Goal: Information Seeking & Learning: Learn about a topic

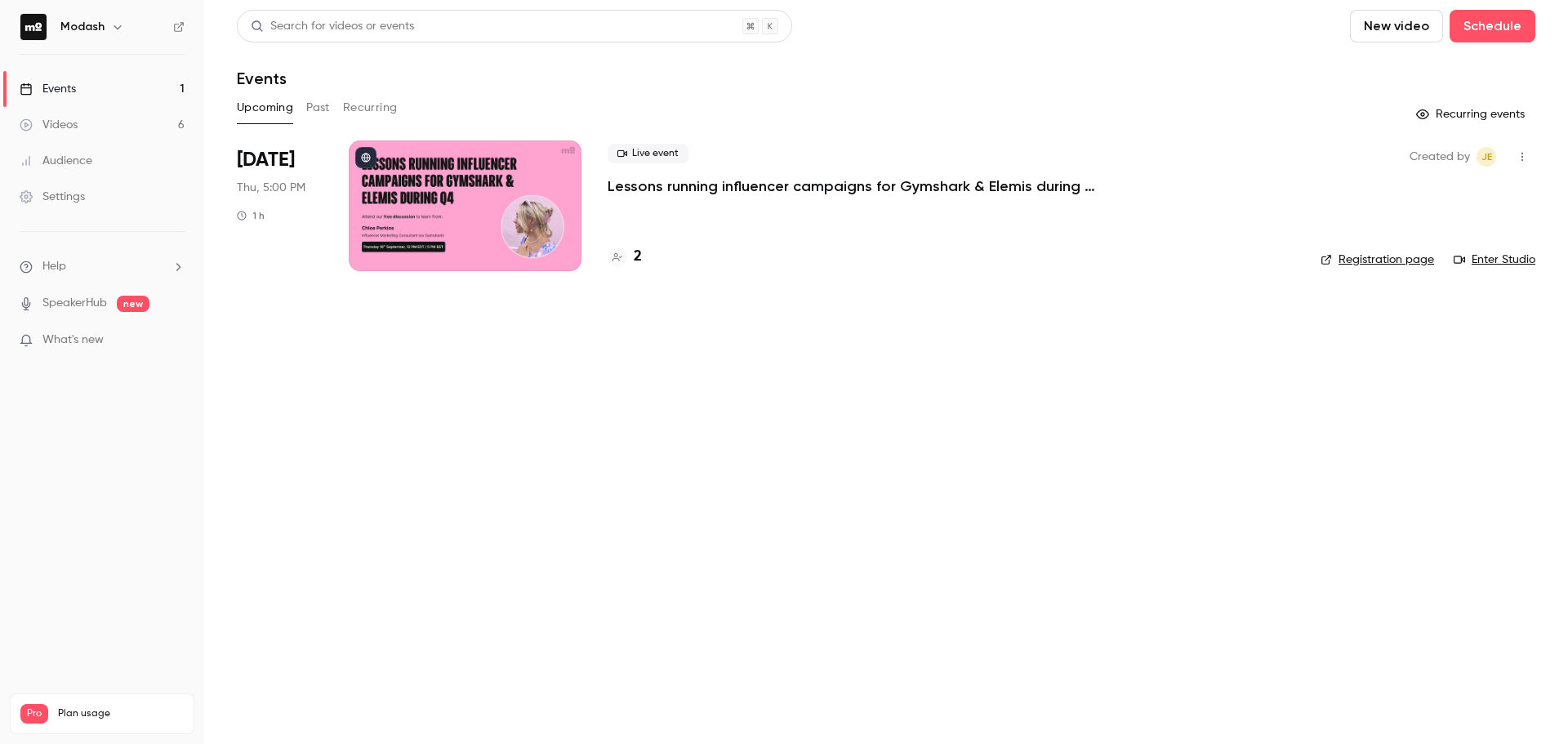
click at [747, 174] on div "Live event Lessons running influencer campaigns for Gymshark & Elemis during Q4" at bounding box center [951, 170] width 687 height 53
click at [746, 190] on p "Lessons running influencer campaigns for Gymshark & Elemis during Q4" at bounding box center [852, 186] width 490 height 20
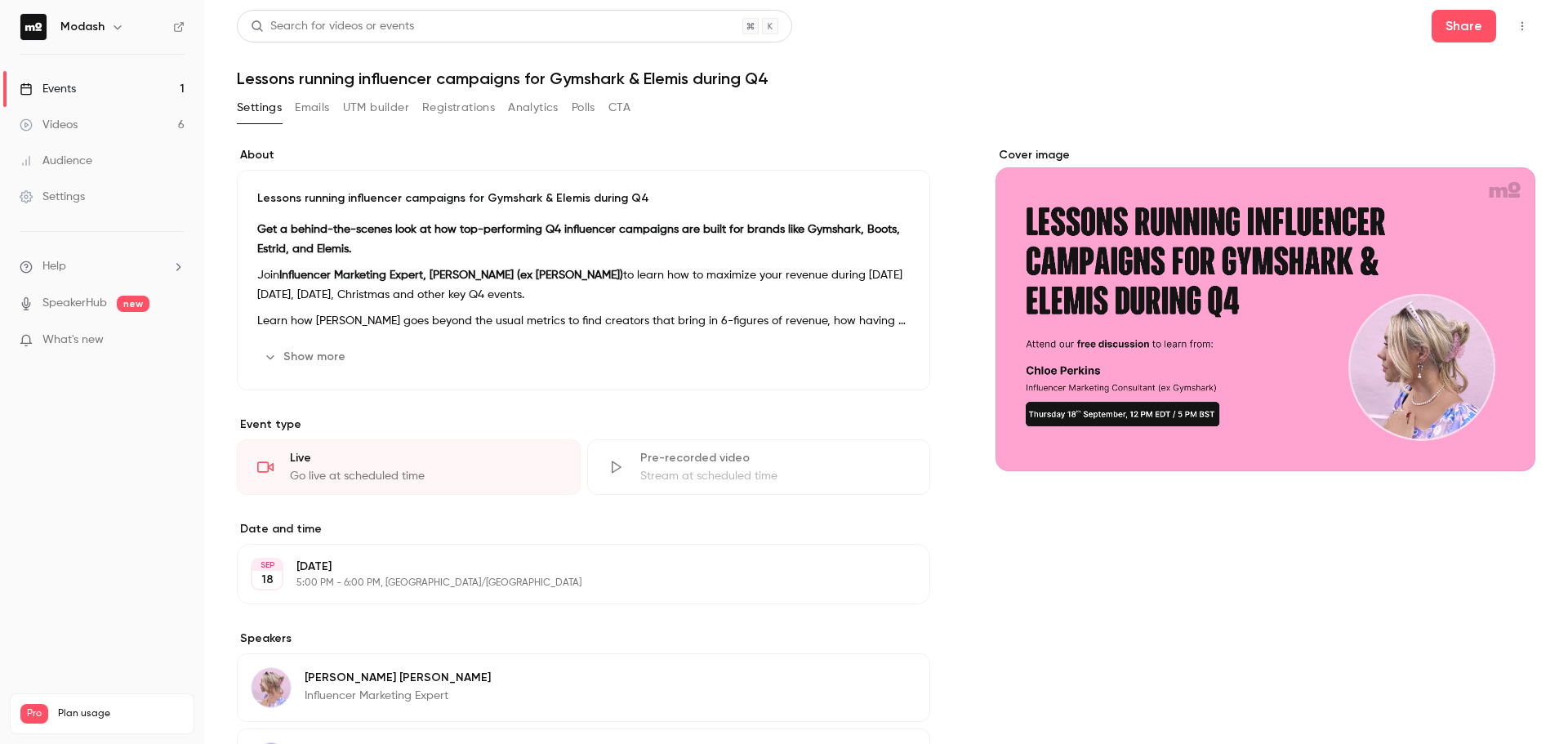
click at [463, 110] on button "Registrations" at bounding box center [458, 107] width 73 height 26
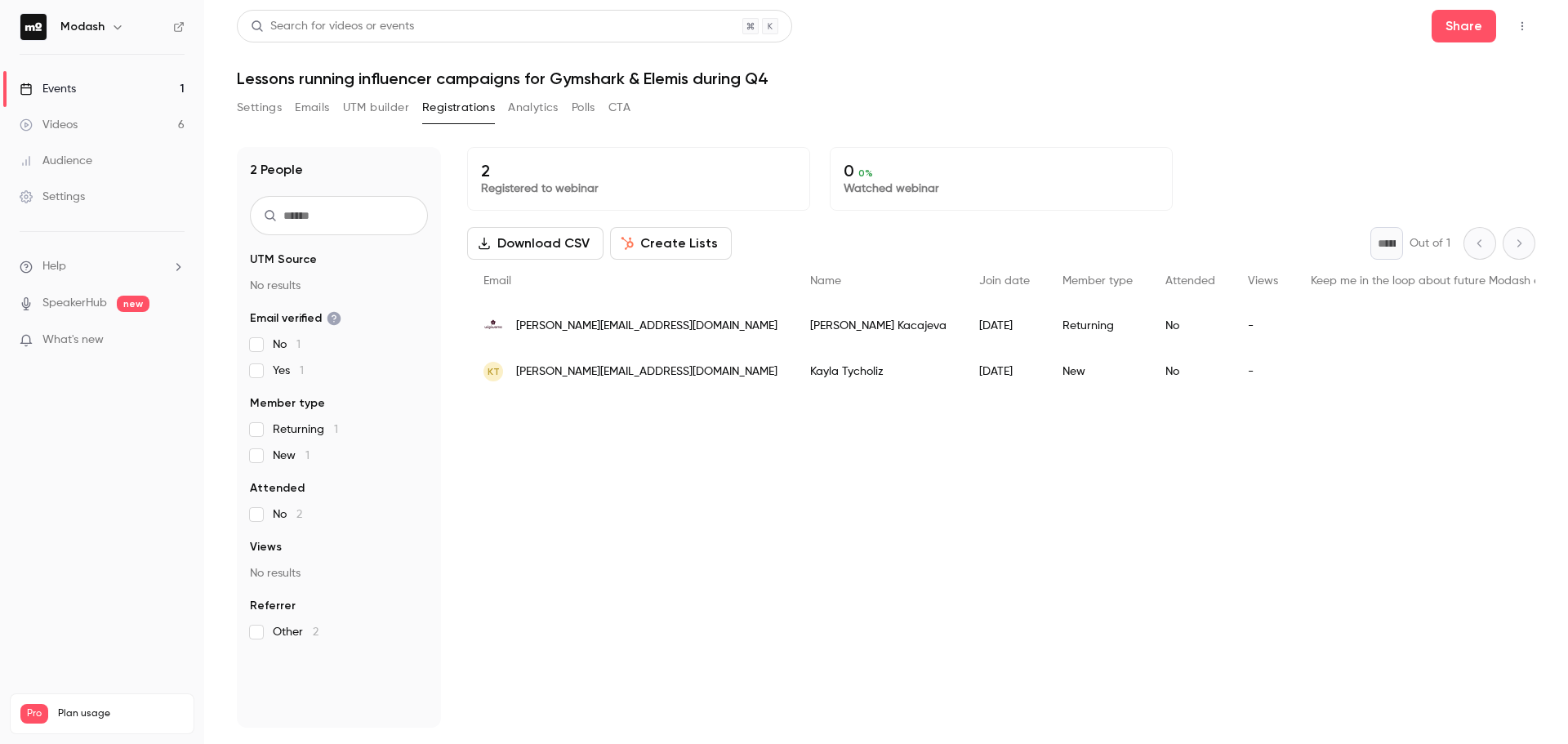
click at [123, 63] on ul "Events 1 Videos 6 Audience Settings" at bounding box center [101, 142] width 204 height 176
click at [119, 81] on link "Events 1" at bounding box center [101, 89] width 204 height 36
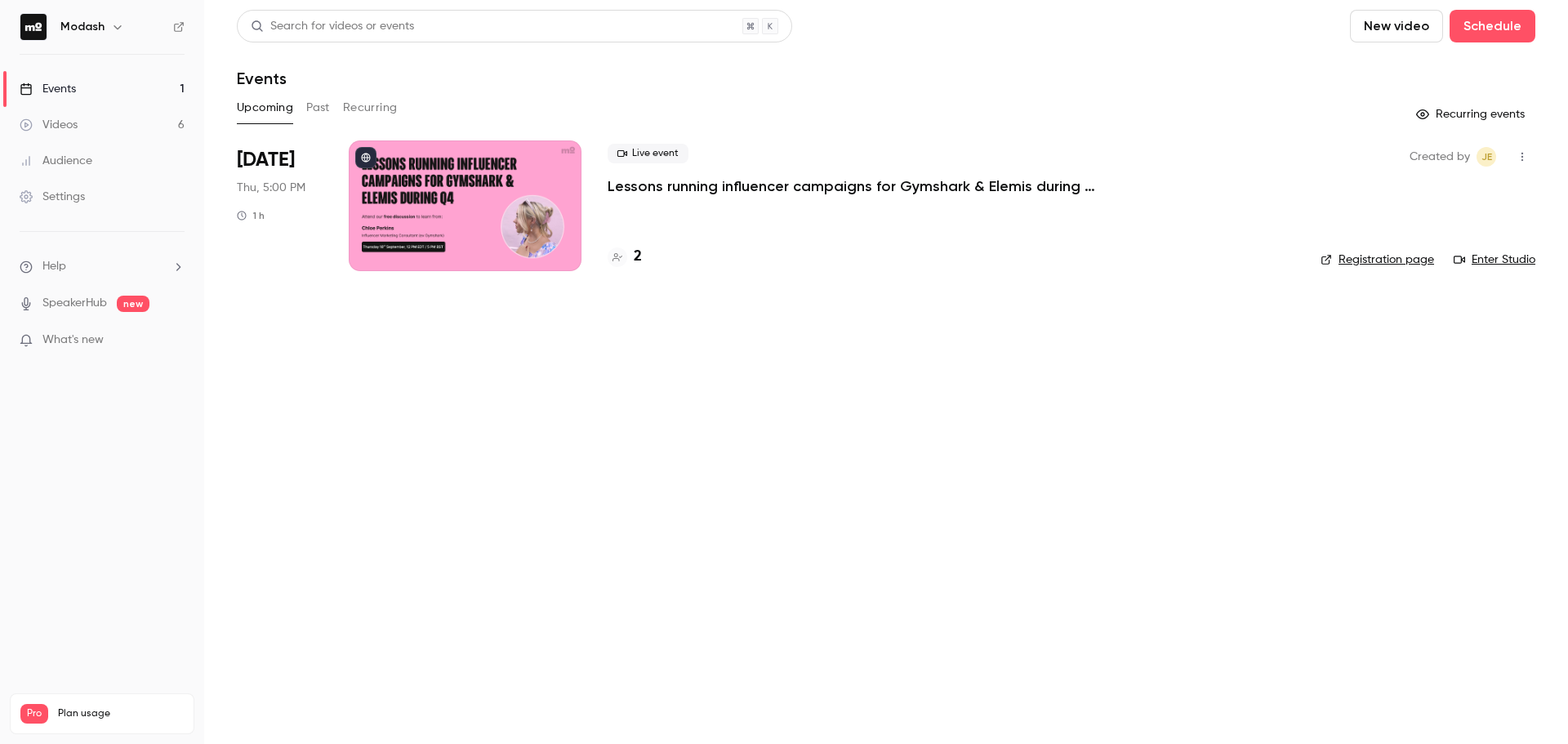
click at [311, 108] on button "Past" at bounding box center [318, 107] width 24 height 26
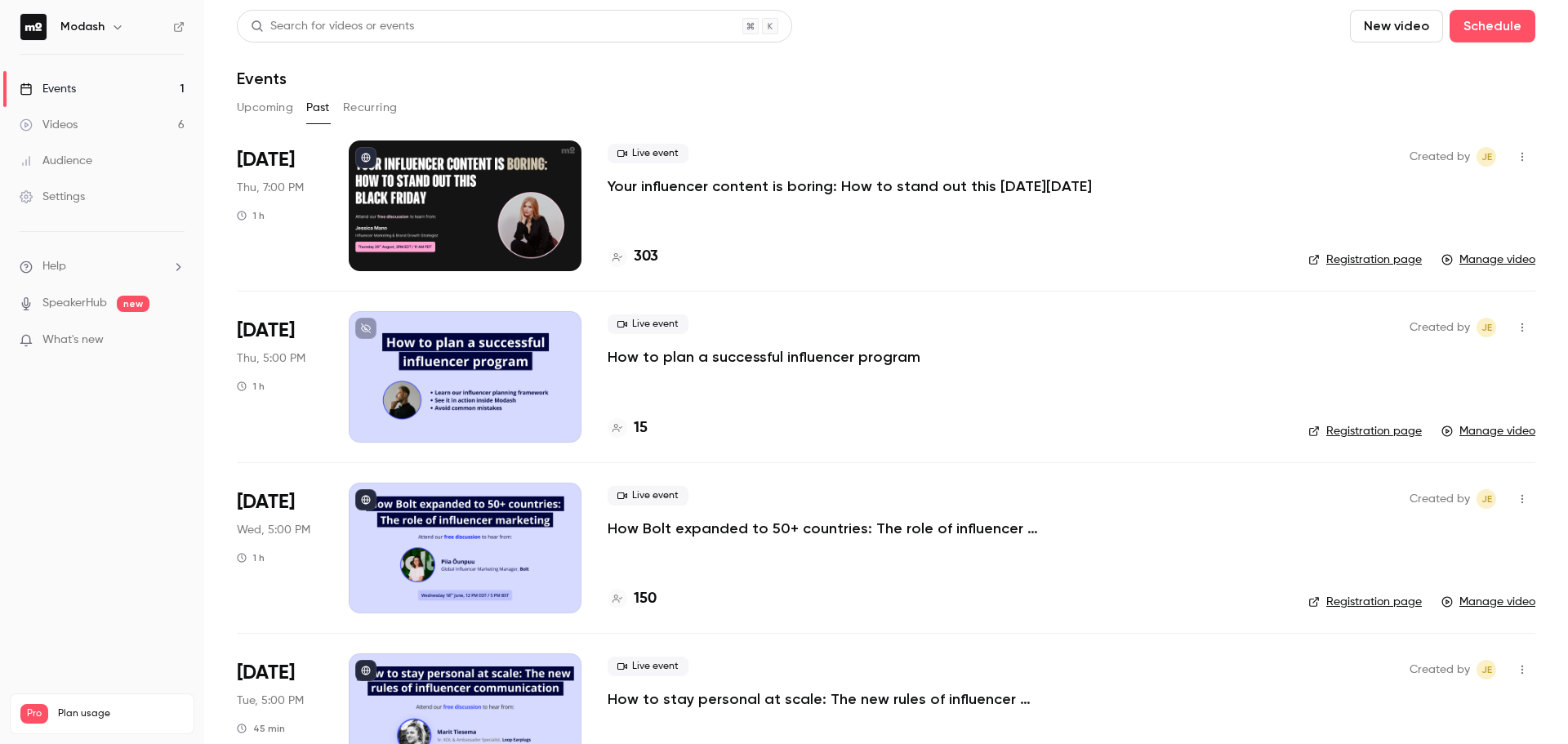
click at [693, 193] on p "Your influencer content is boring: How to stand out this [DATE][DATE]" at bounding box center [849, 186] width 484 height 20
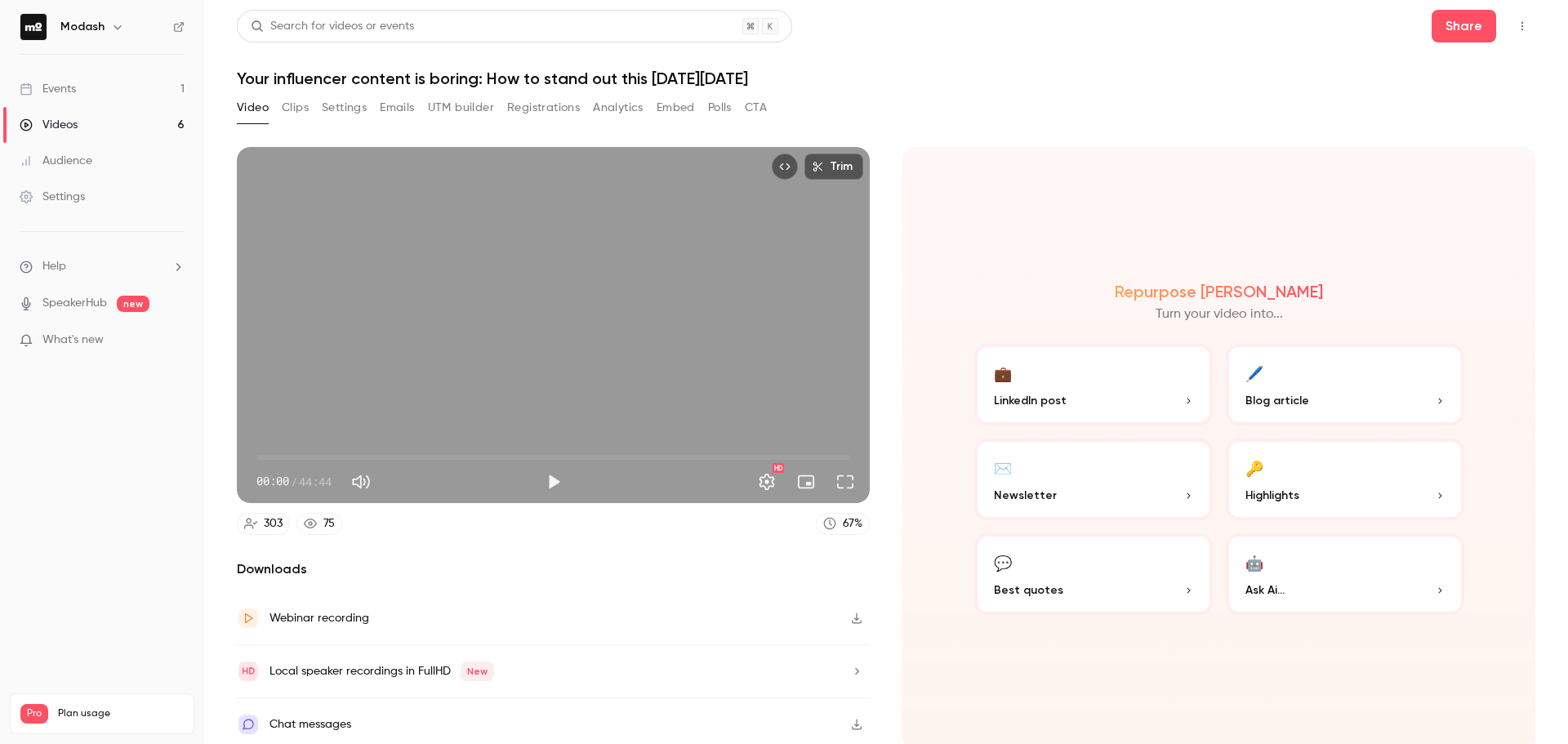
click at [548, 118] on button "Registrations" at bounding box center [543, 107] width 73 height 26
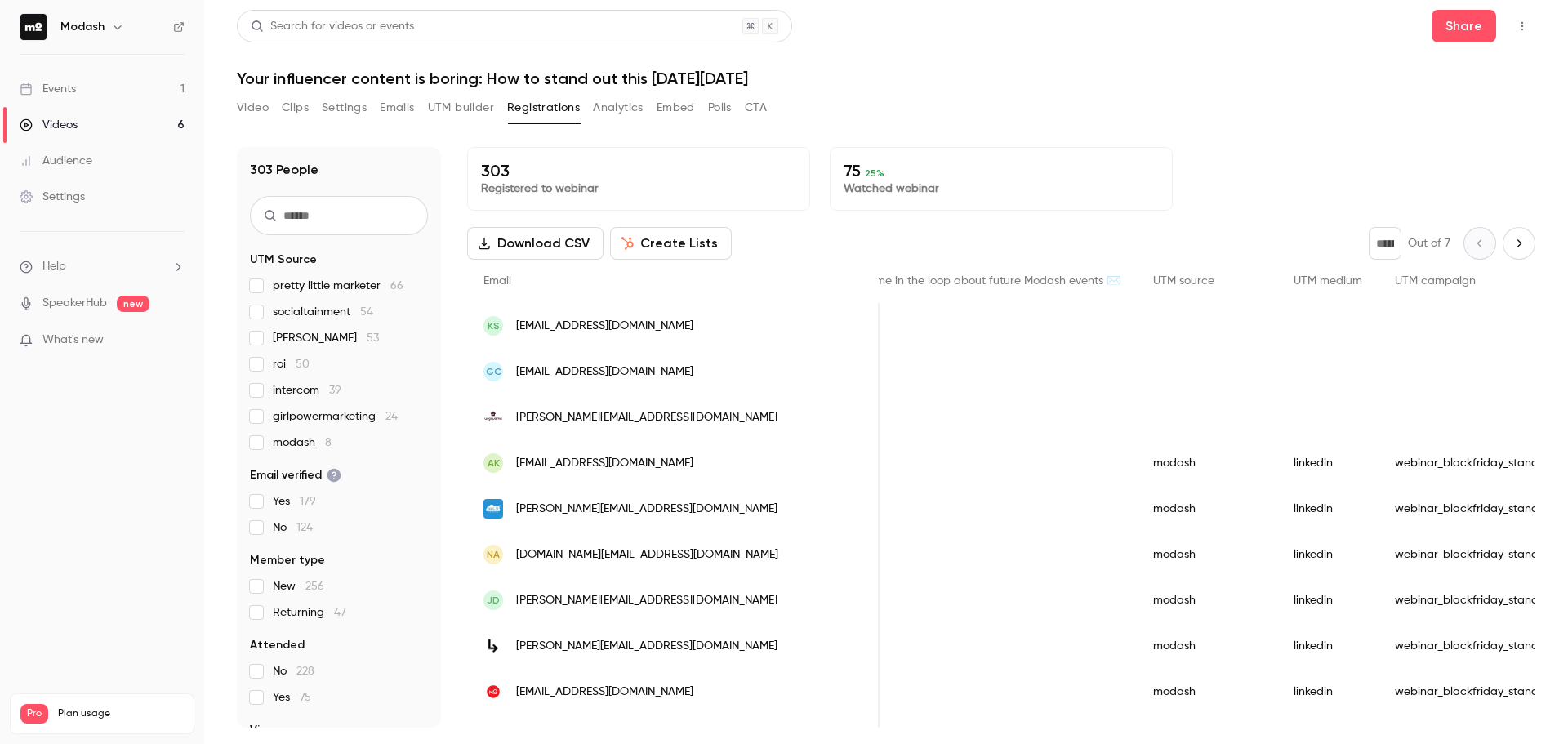
scroll to position [0, 762]
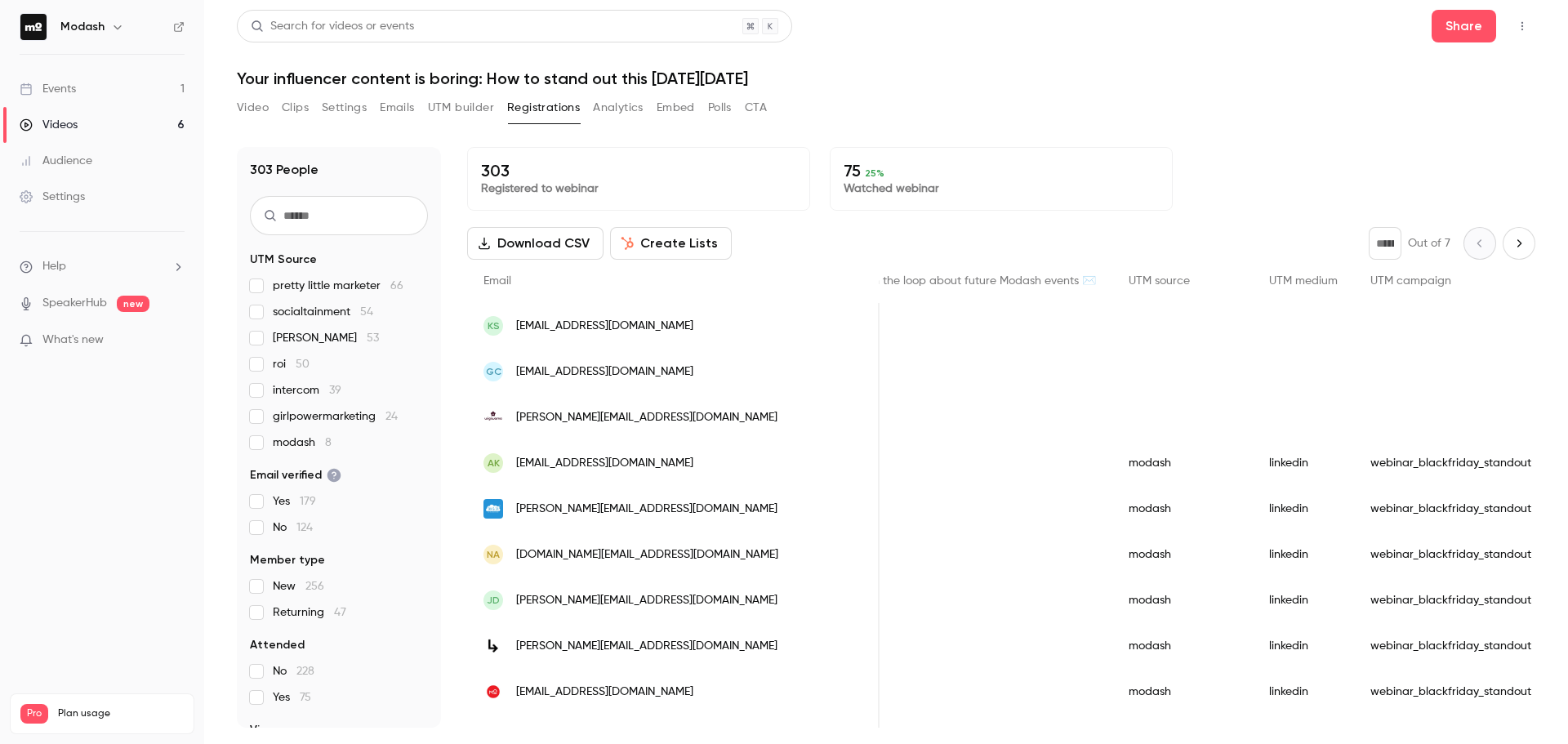
drag, startPoint x: 711, startPoint y: 350, endPoint x: 748, endPoint y: 349, distance: 37.0
